Goal: Transaction & Acquisition: Purchase product/service

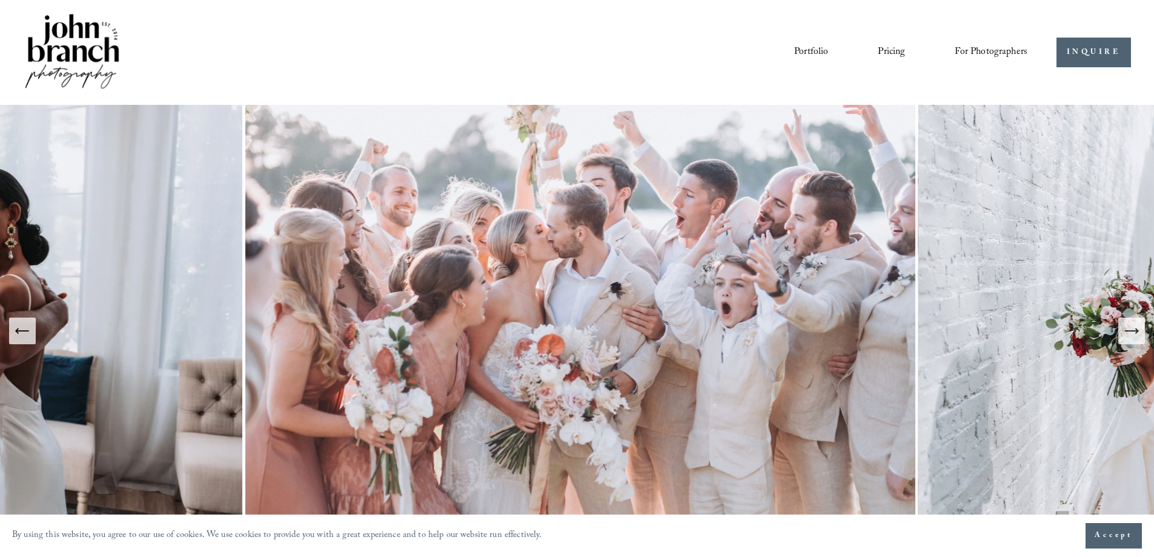
click at [878, 50] on link "Pricing" at bounding box center [891, 52] width 27 height 21
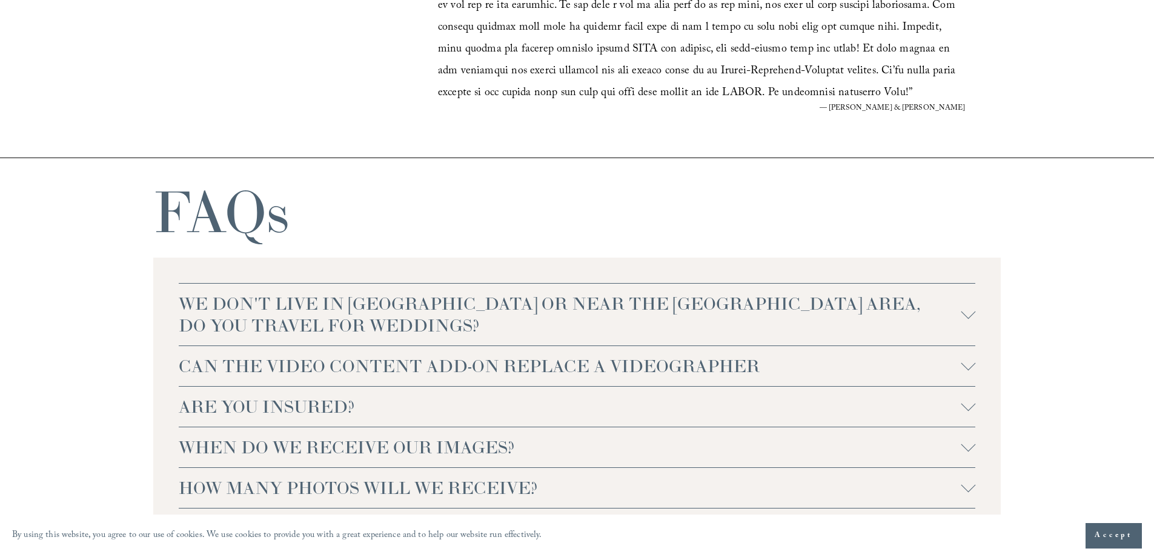
scroll to position [2605, 0]
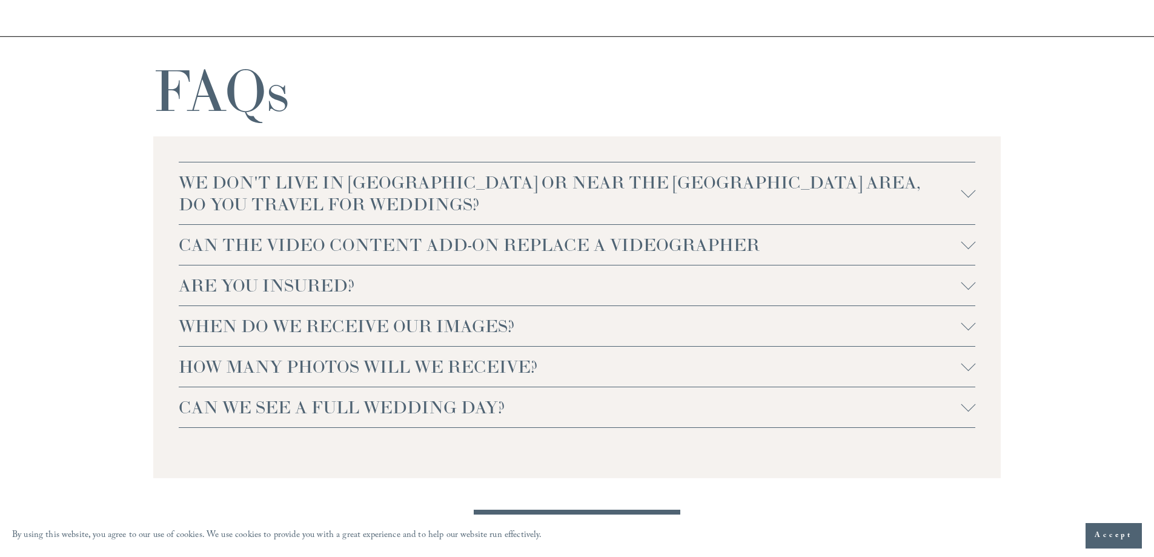
click at [971, 290] on div at bounding box center [968, 285] width 15 height 15
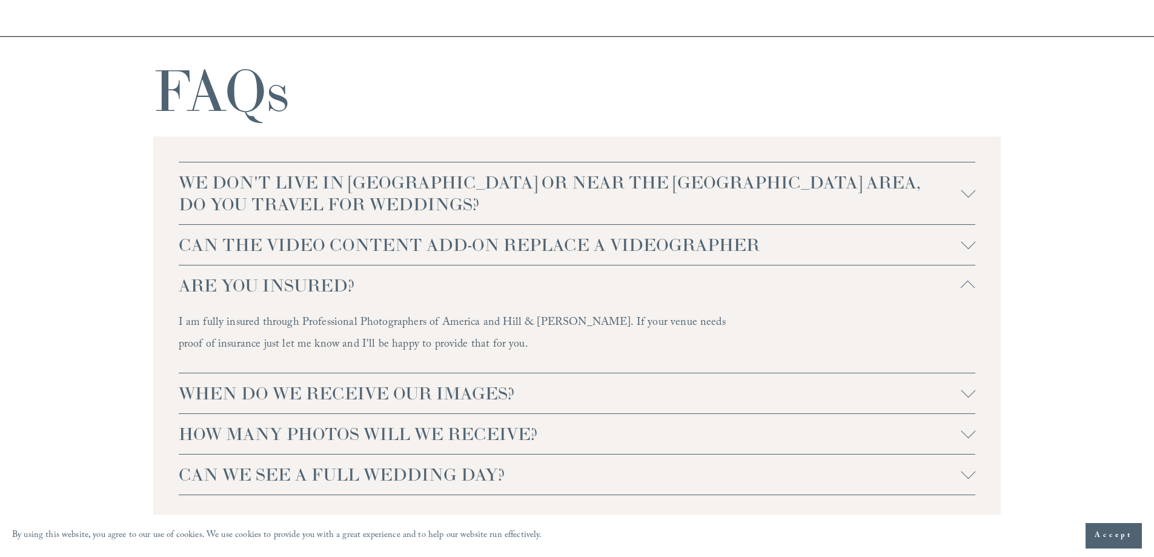
click at [961, 470] on div at bounding box center [968, 474] width 15 height 15
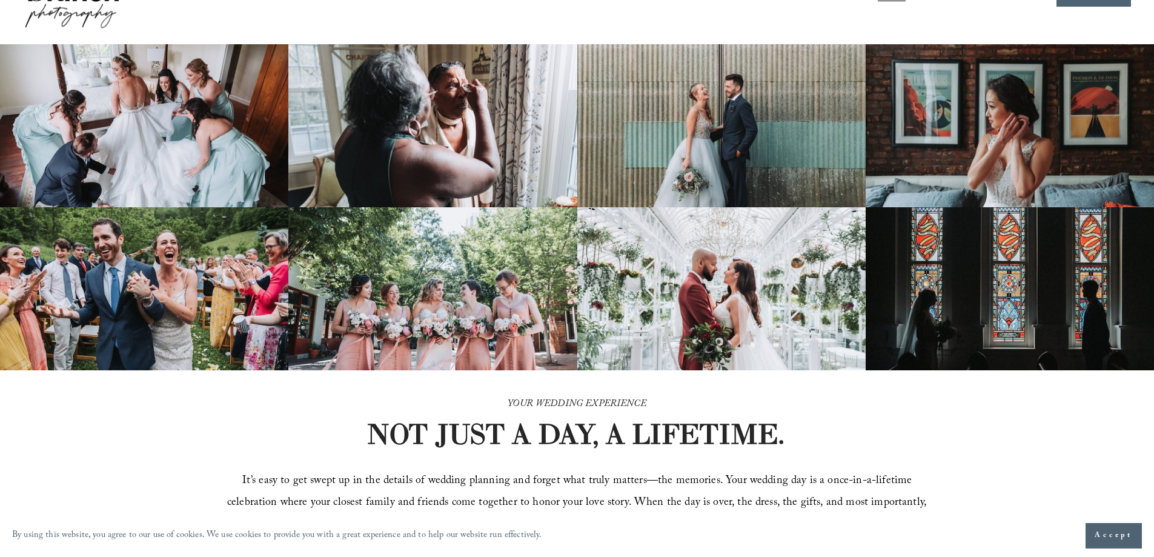
scroll to position [0, 0]
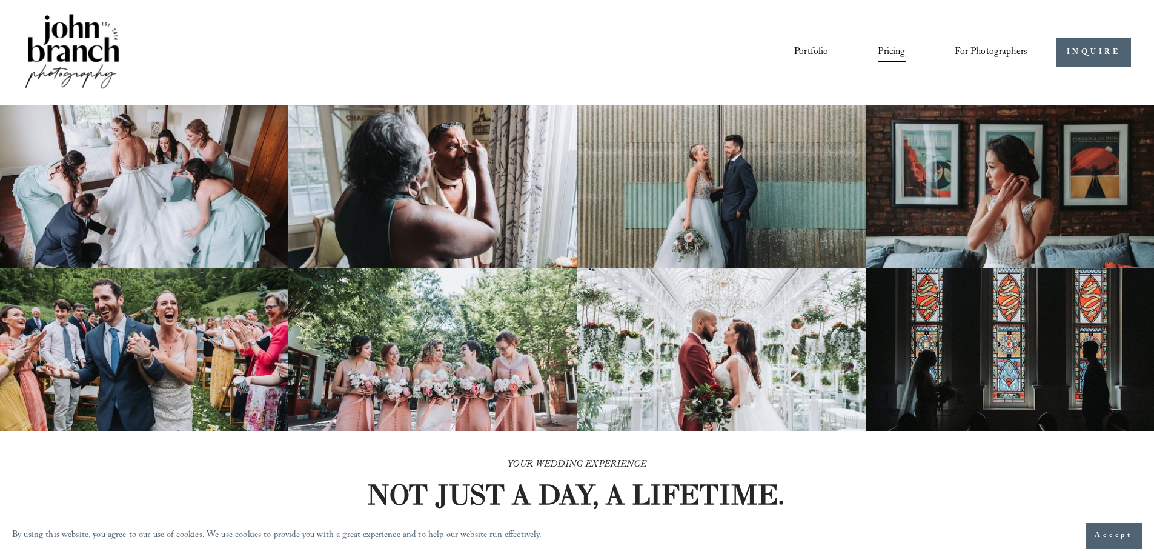
click at [0, 0] on span "Presets" at bounding box center [0, 0] width 0 height 0
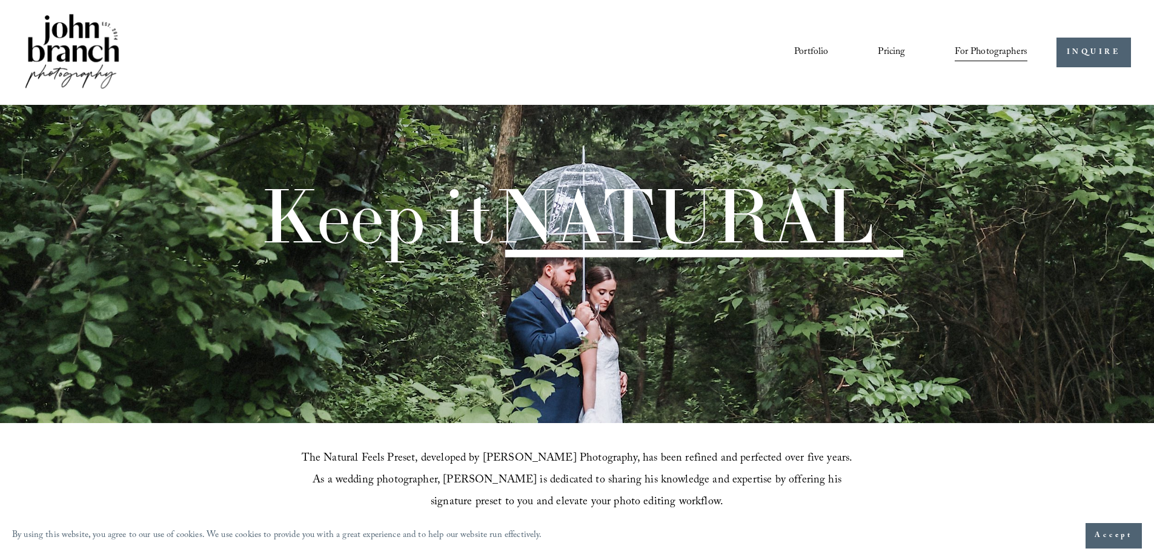
scroll to position [303, 0]
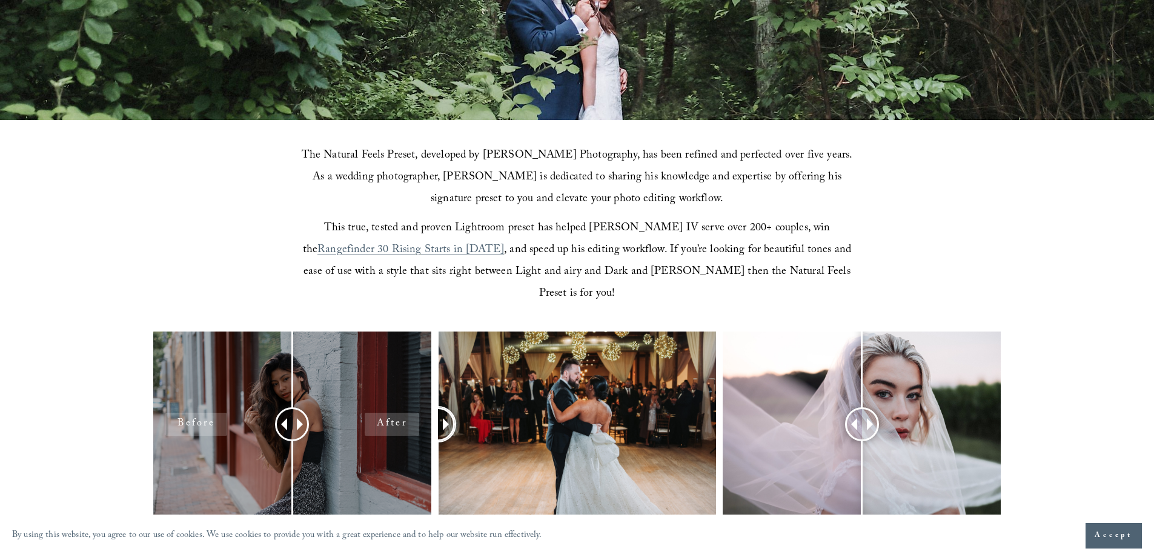
drag, startPoint x: 575, startPoint y: 402, endPoint x: 350, endPoint y: 394, distance: 224.9
click at [350, 394] on div at bounding box center [577, 439] width 1154 height 217
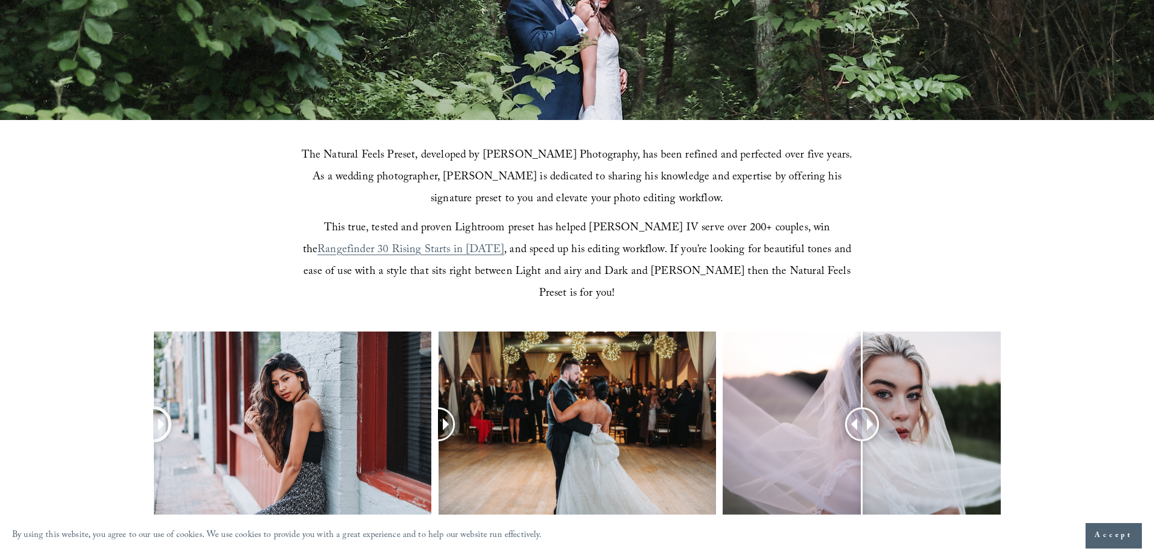
drag, startPoint x: 293, startPoint y: 403, endPoint x: 0, endPoint y: 404, distance: 293.2
click at [0, 404] on div at bounding box center [577, 439] width 1154 height 217
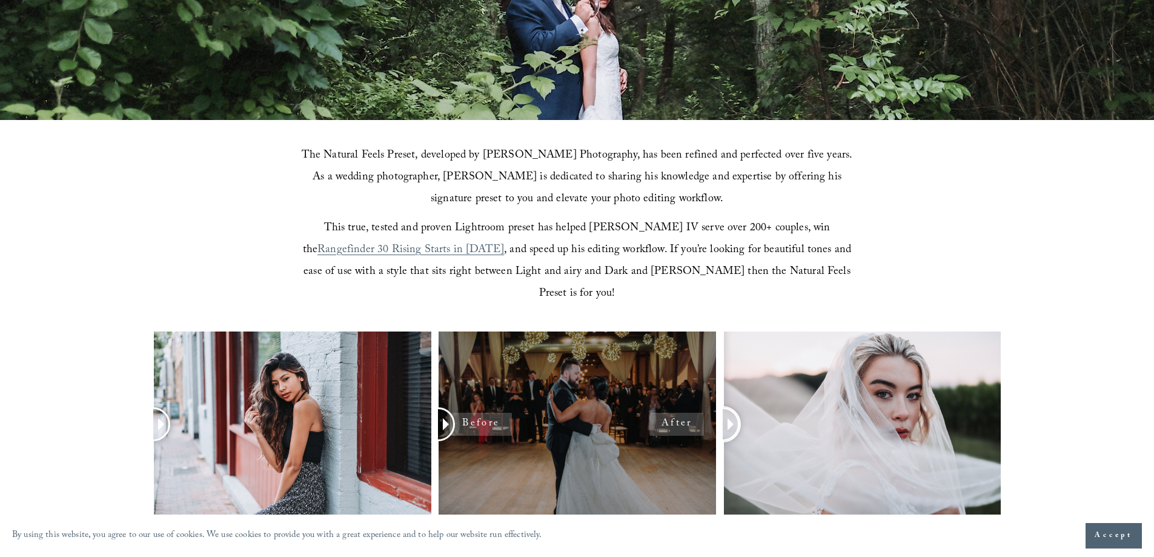
drag, startPoint x: 866, startPoint y: 402, endPoint x: 644, endPoint y: 337, distance: 230.8
click at [556, 397] on div at bounding box center [577, 439] width 1154 height 217
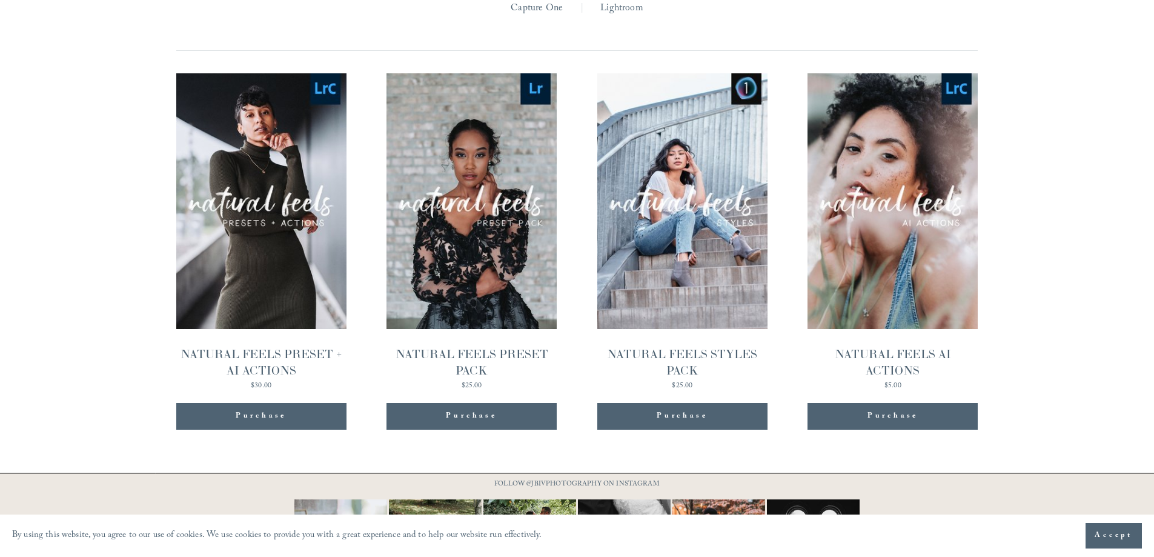
scroll to position [1352, 0]
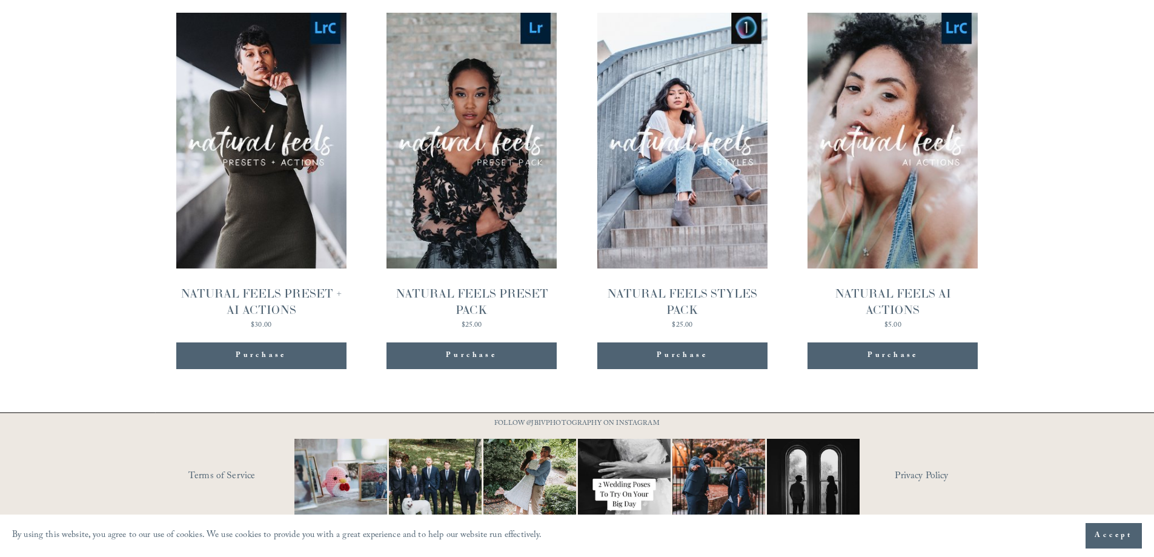
click at [727, 469] on img at bounding box center [719, 485] width 124 height 93
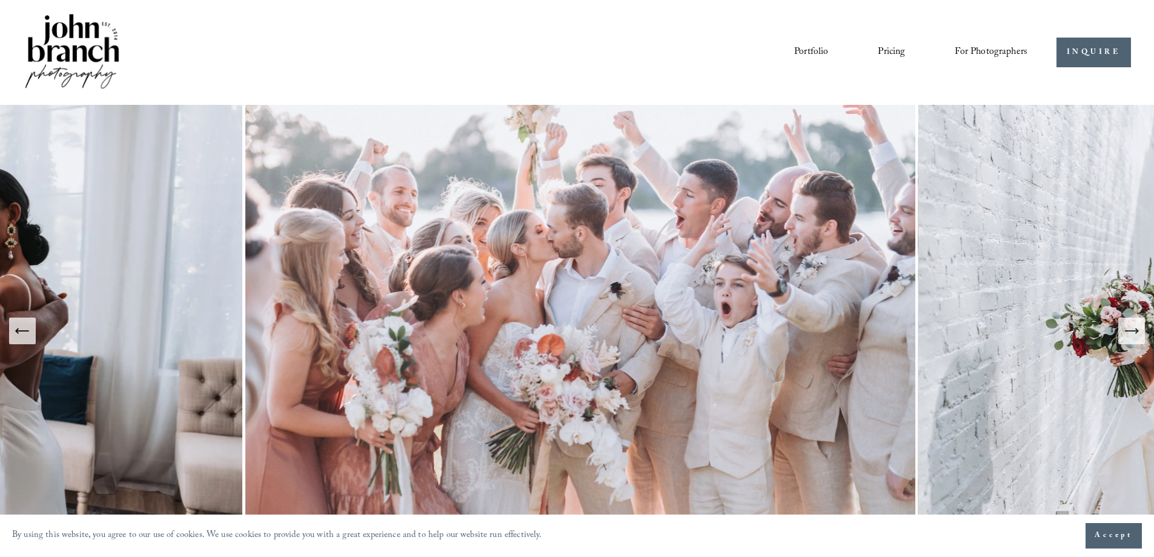
click at [811, 50] on link "Portfolio" at bounding box center [811, 52] width 34 height 21
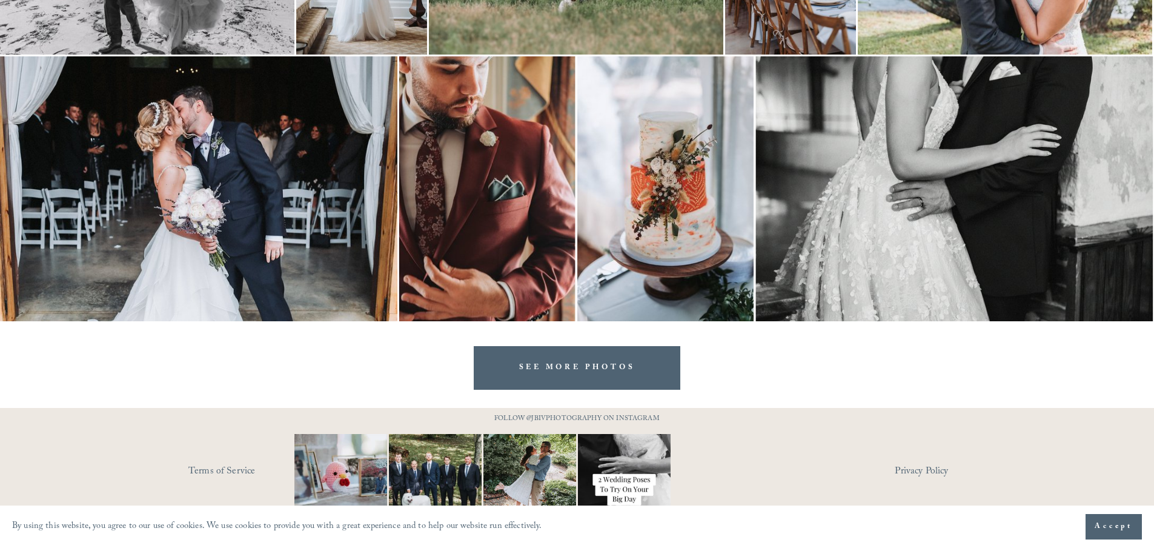
scroll to position [2448, 0]
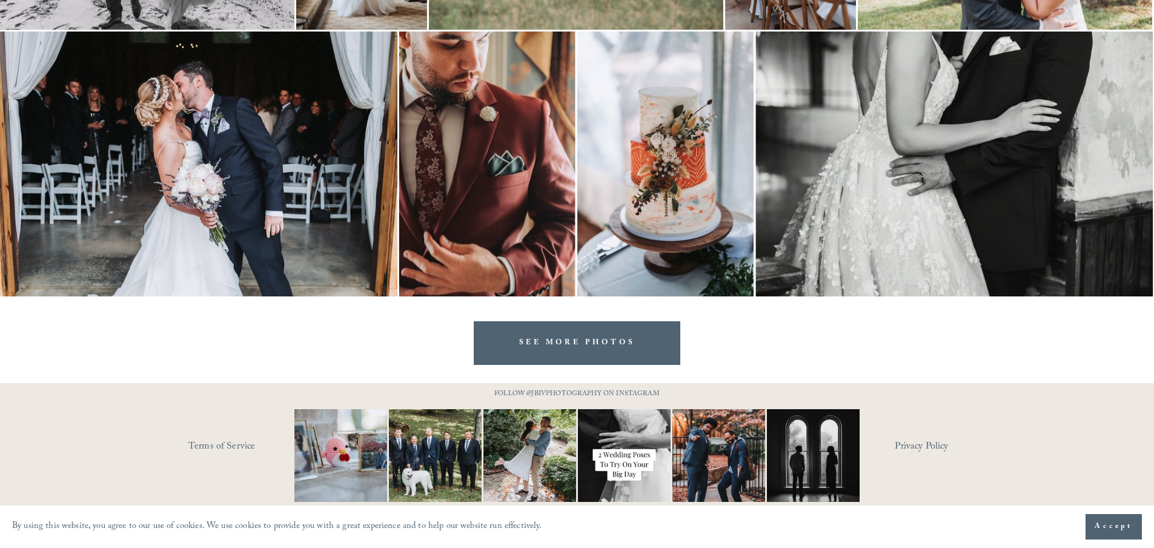
click at [579, 355] on link "SEE MORE PHOTOS" at bounding box center [577, 342] width 207 height 43
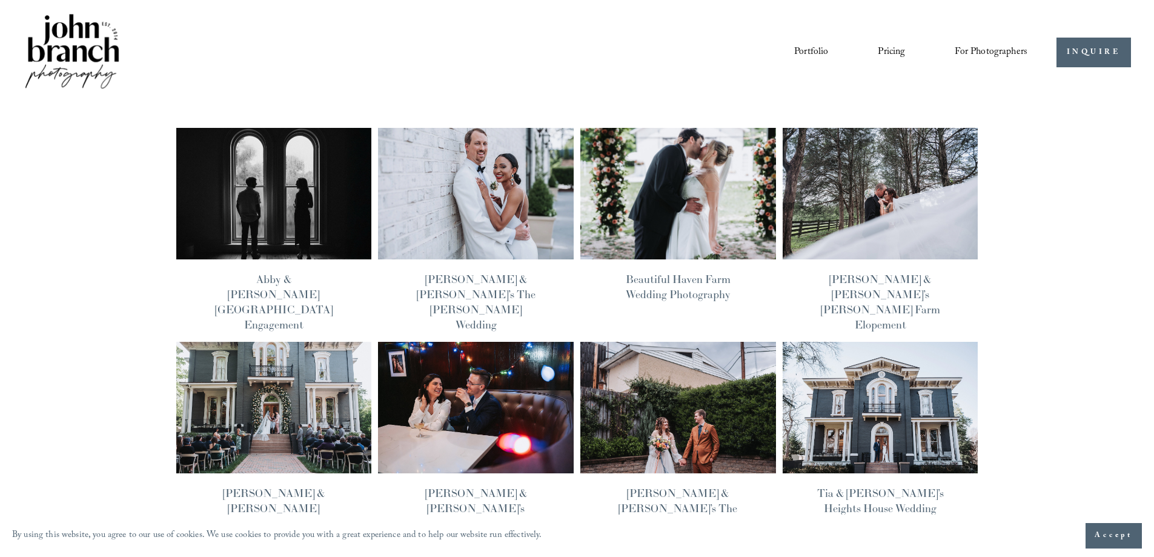
click at [261, 211] on img at bounding box center [273, 193] width 197 height 132
